Goal: Task Accomplishment & Management: Complete application form

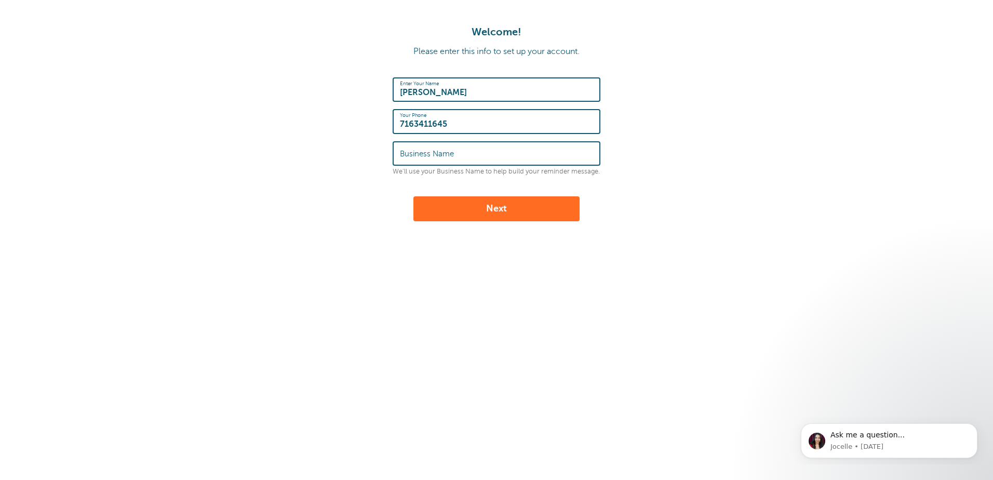
click at [499, 209] on button "Next" at bounding box center [496, 208] width 166 height 25
type input "Test"
click at [532, 208] on button "Next" at bounding box center [496, 208] width 166 height 25
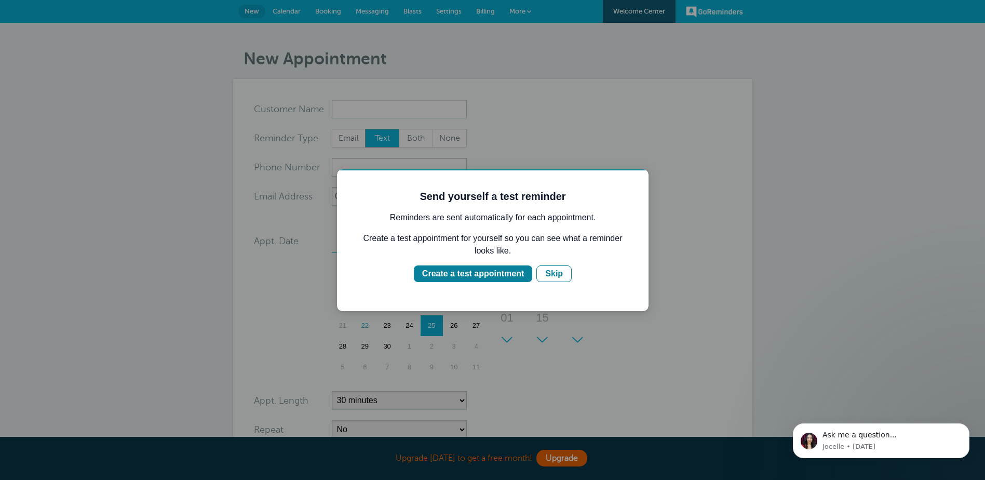
click at [544, 141] on div at bounding box center [492, 240] width 985 height 480
click at [551, 276] on div "Skip" at bounding box center [554, 273] width 18 height 12
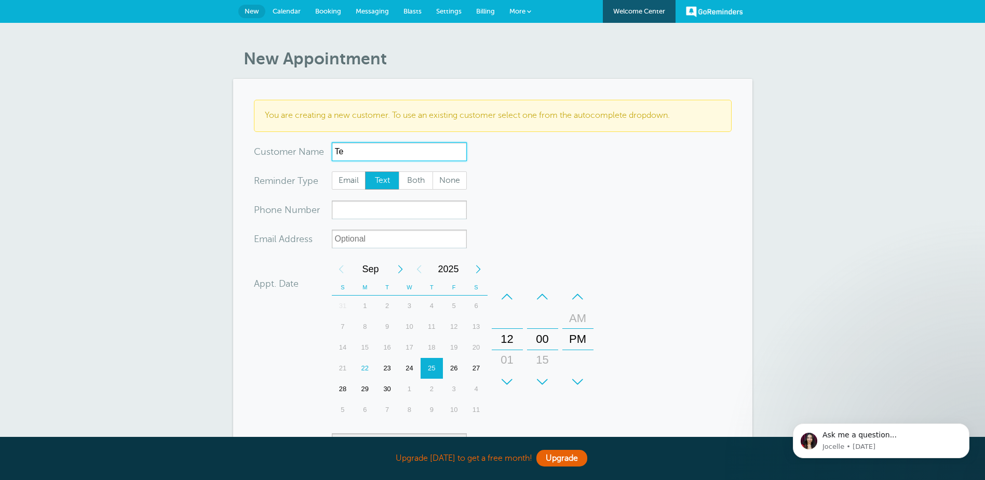
type input "T"
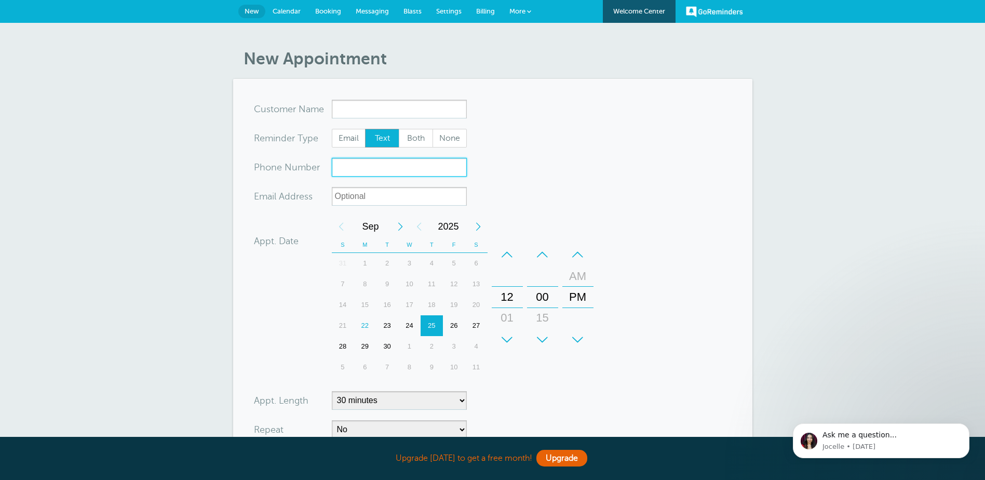
click at [372, 168] on input "xxx-no-autofill" at bounding box center [399, 167] width 135 height 19
click at [366, 108] on input "x-no-autofill" at bounding box center [399, 109] width 135 height 19
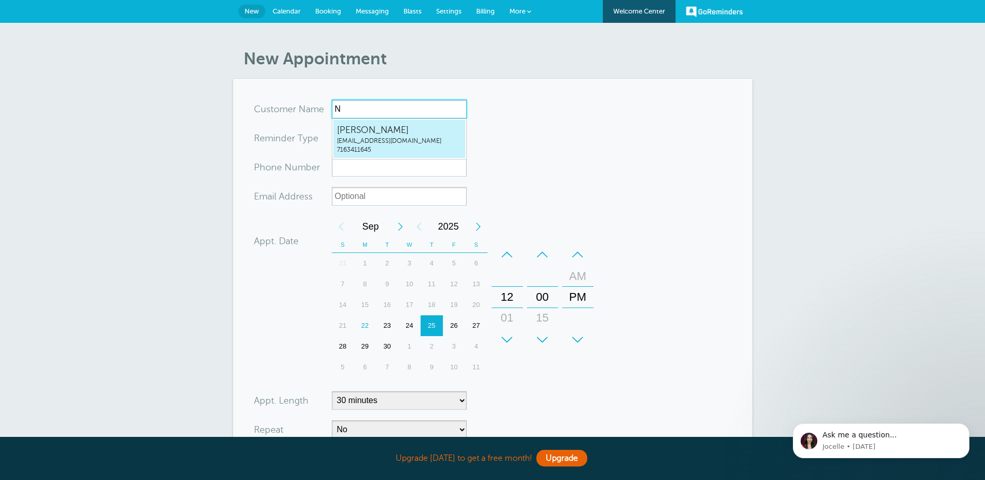
click at [374, 126] on span "Nestor Hernandez" at bounding box center [399, 130] width 125 height 13
type input "NestorHernandeznestorjh125@gmail.com7163411645"
type input "Nestor Hernandez"
type input "7163411645"
type input "nestorjh125@gmail.com"
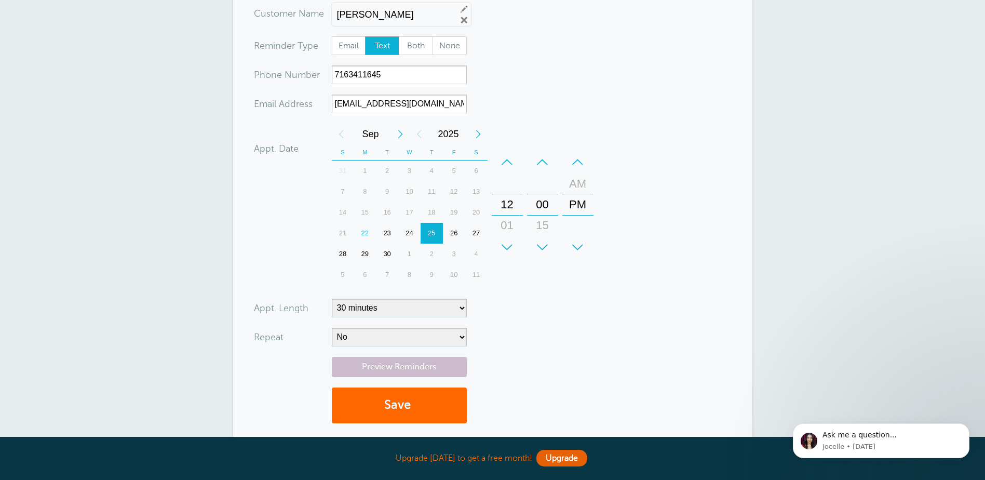
scroll to position [156, 0]
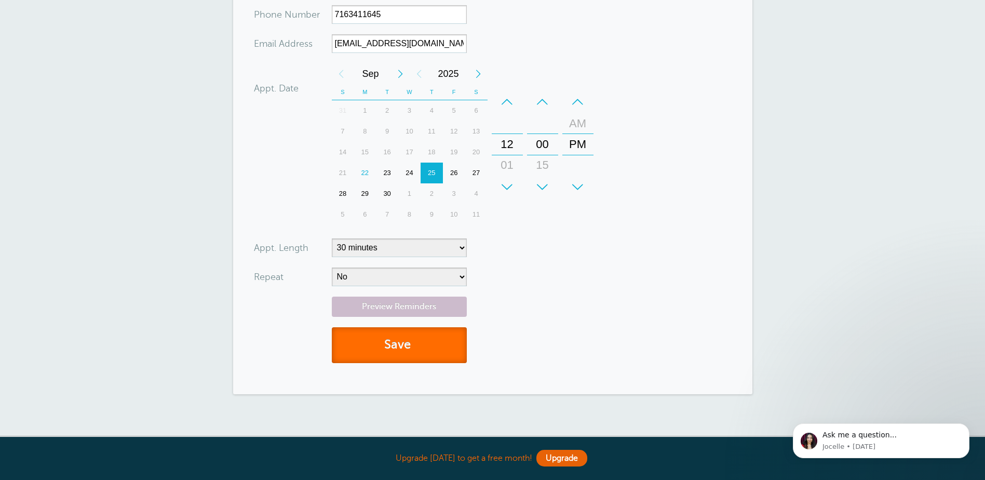
click at [409, 346] on button "Save" at bounding box center [399, 345] width 135 height 36
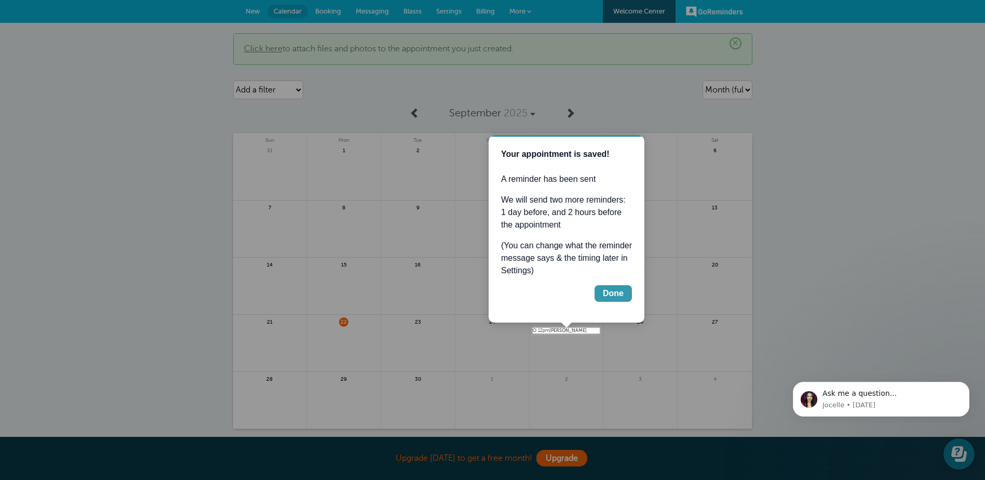
click at [609, 288] on div "Done" at bounding box center [613, 293] width 21 height 12
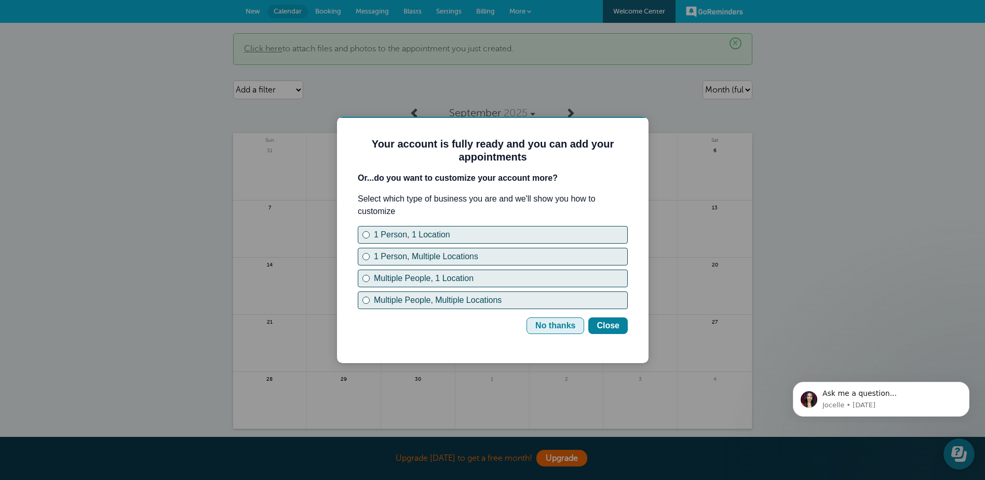
click at [564, 330] on div "No thanks" at bounding box center [555, 325] width 40 height 12
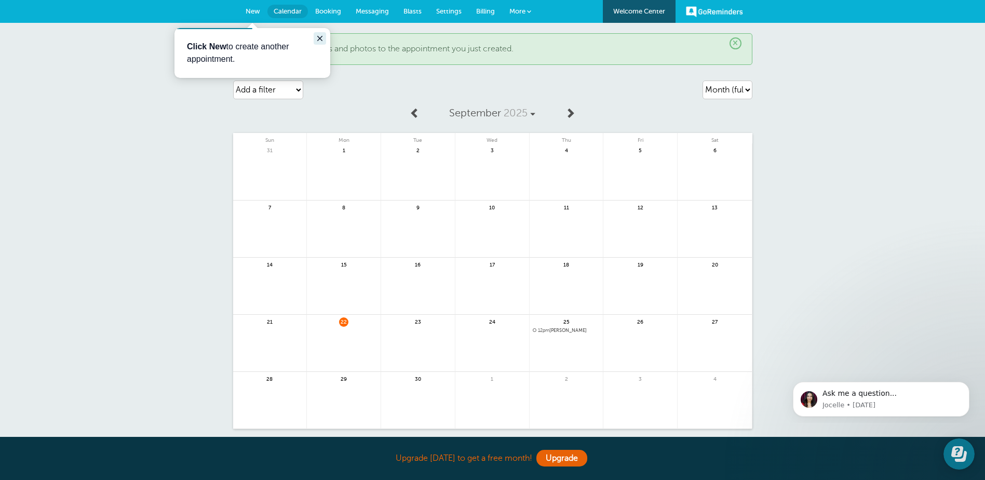
click at [318, 37] on icon "Close guide" at bounding box center [319, 38] width 5 height 5
click at [332, 11] on span "Booking" at bounding box center [328, 11] width 26 height 8
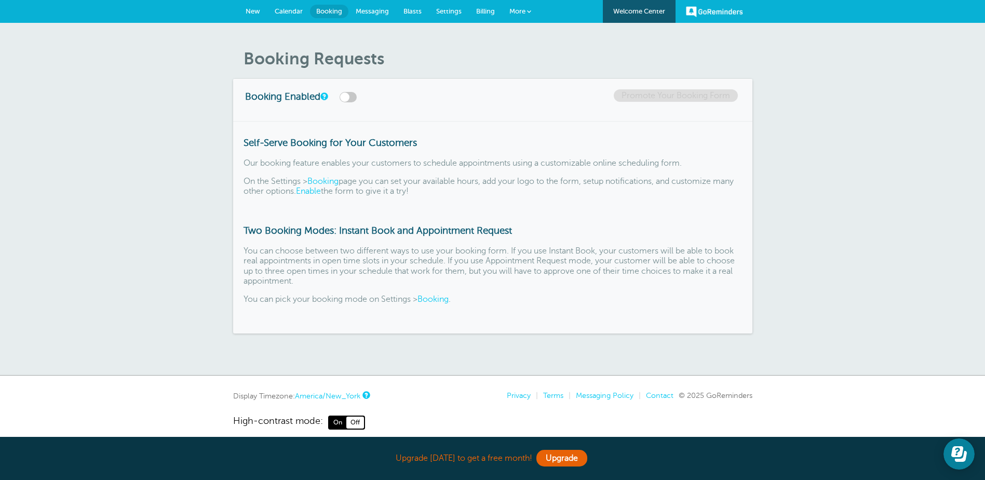
click at [279, 12] on span "Calendar" at bounding box center [289, 11] width 28 height 8
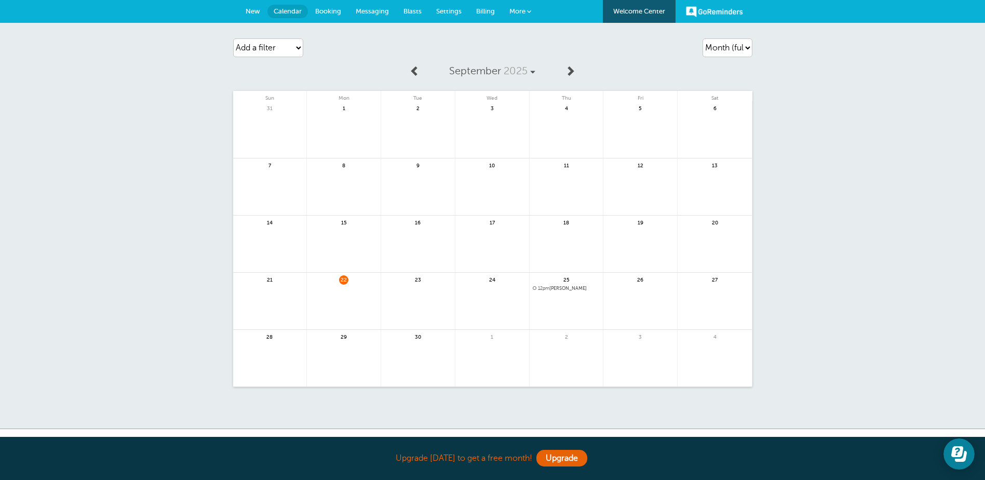
click at [557, 289] on span "12pm Nestor Hernandez" at bounding box center [566, 289] width 67 height 6
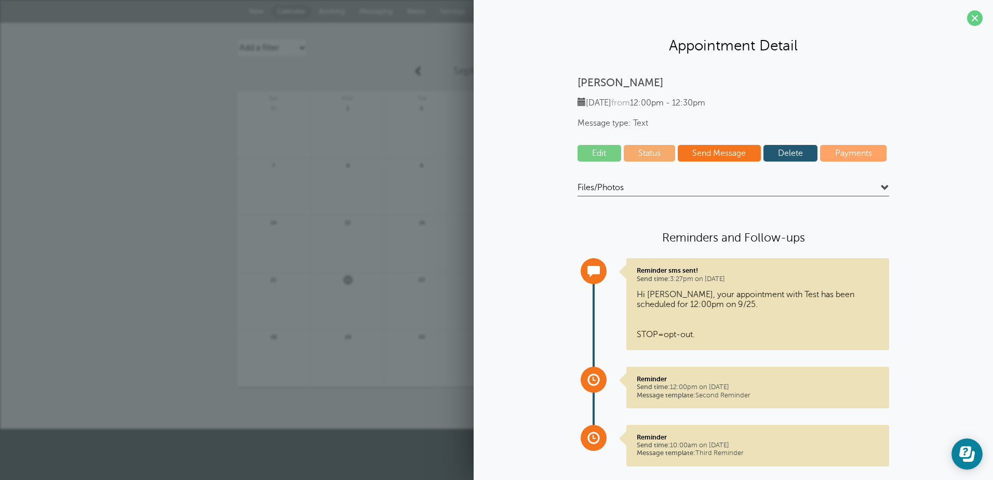
click at [645, 156] on link "Status" at bounding box center [649, 153] width 52 height 17
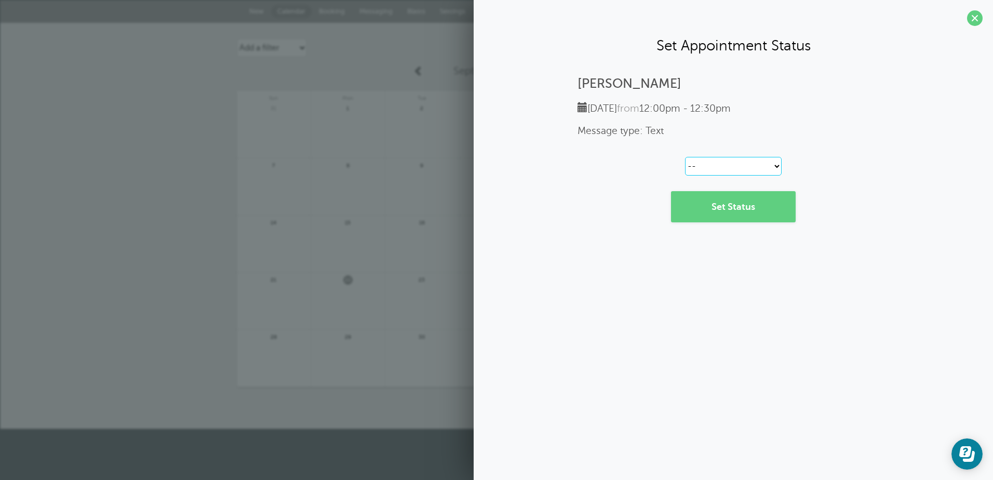
click at [775, 166] on select "-- Confirmed Reschedule Requested Cancelled" at bounding box center [733, 166] width 97 height 19
select select "confirmed"
click at [685, 157] on select "-- Confirmed Reschedule Requested Cancelled" at bounding box center [733, 166] width 97 height 19
click at [765, 207] on link "Set Status" at bounding box center [733, 206] width 125 height 31
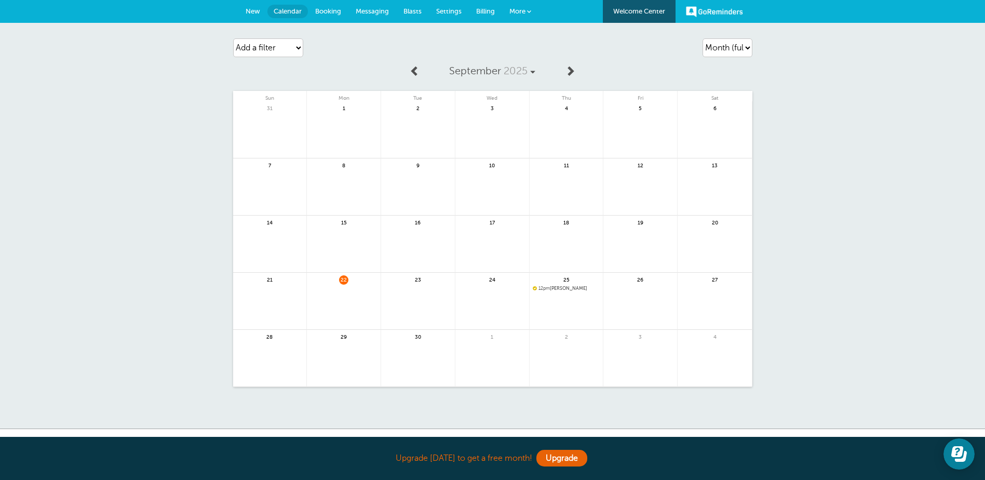
click at [563, 286] on span "12pm Nestor Hernandez" at bounding box center [566, 289] width 67 height 6
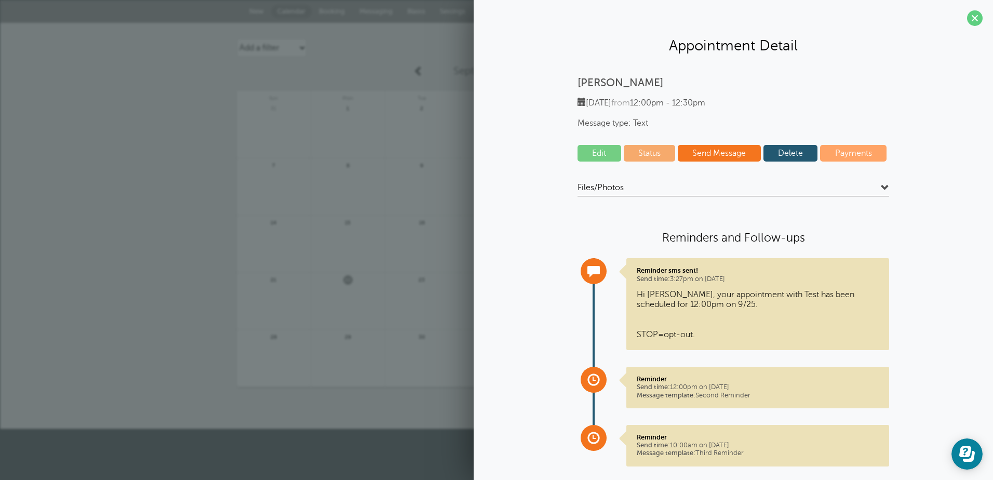
click at [967, 17] on span at bounding box center [975, 18] width 16 height 16
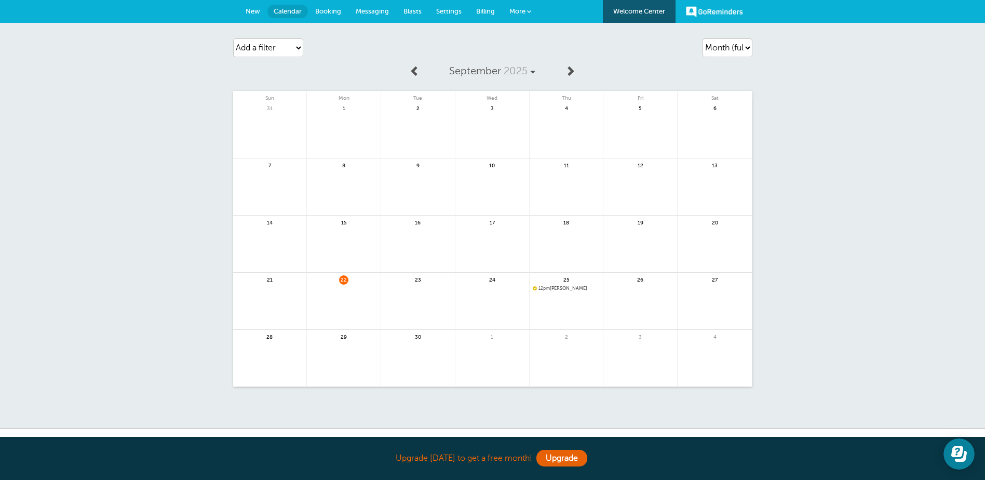
click at [376, 13] on span "Messaging" at bounding box center [372, 11] width 33 height 8
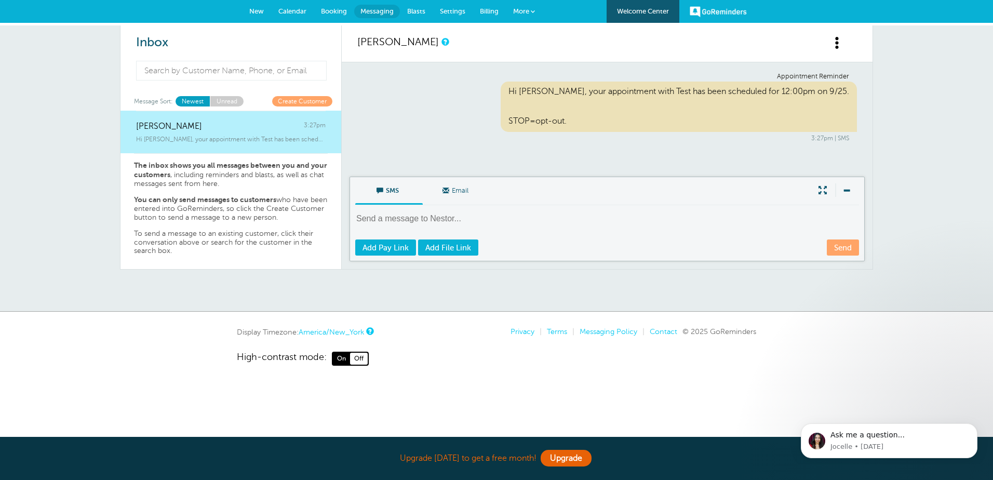
click at [509, 225] on textarea at bounding box center [608, 225] width 506 height 25
click at [336, 11] on span "Booking" at bounding box center [334, 11] width 26 height 8
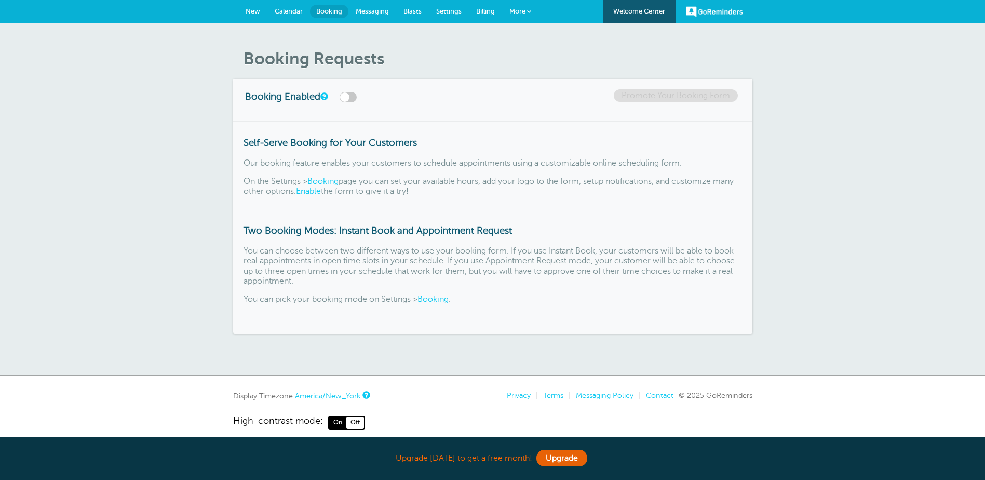
click at [255, 13] on span "New" at bounding box center [253, 11] width 15 height 8
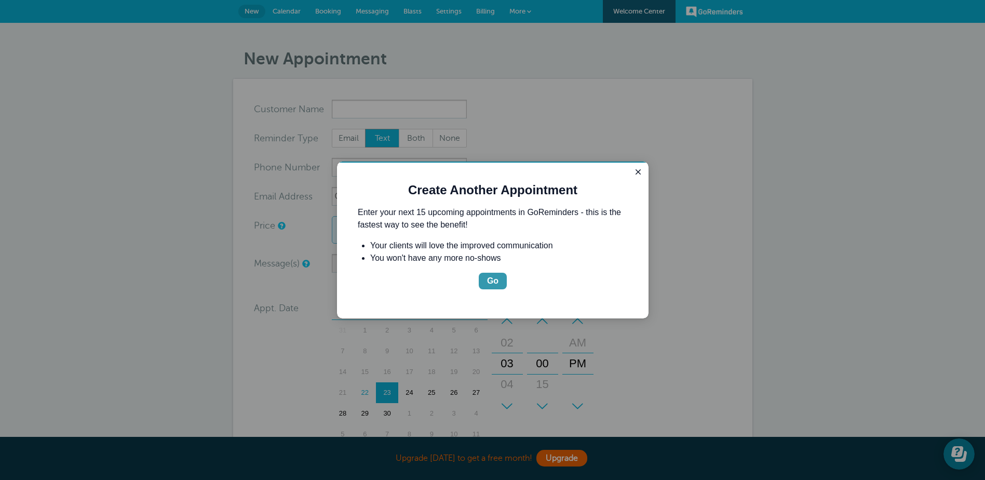
click at [494, 283] on div "Go" at bounding box center [492, 281] width 11 height 12
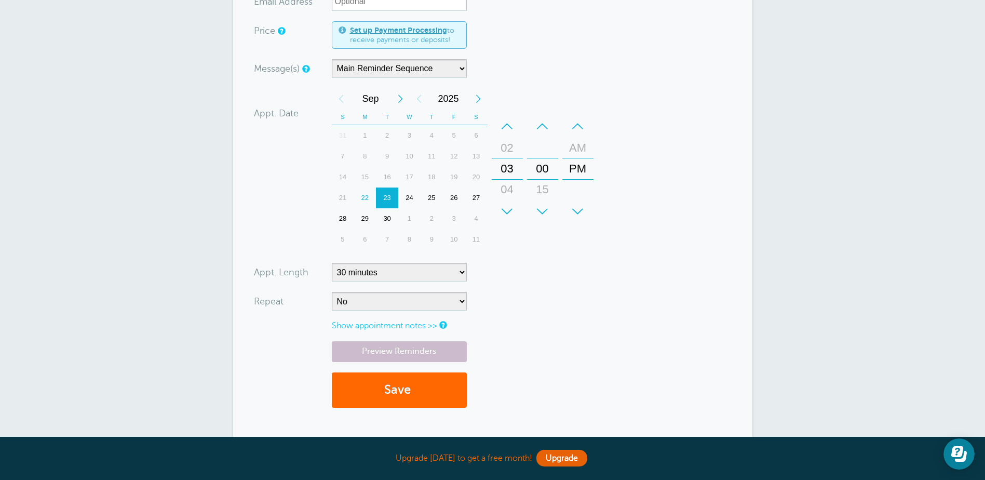
scroll to position [104, 0]
